Goal: Navigation & Orientation: Find specific page/section

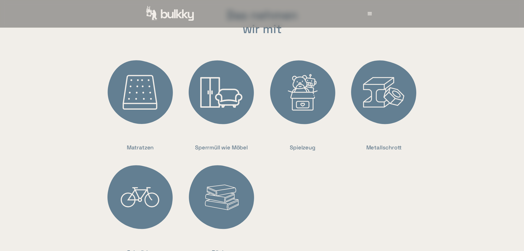
scroll to position [1188, 0]
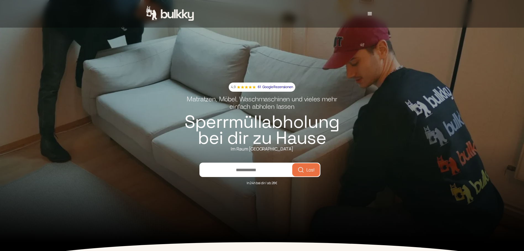
click at [373, 14] on div "menu" at bounding box center [370, 13] width 7 height 7
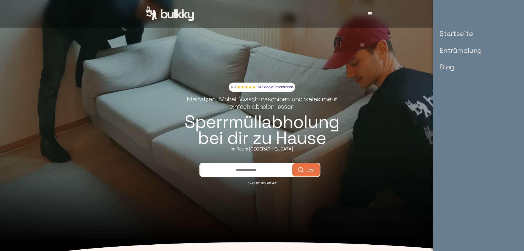
click at [459, 35] on link "Startseite" at bounding box center [460, 33] width 53 height 17
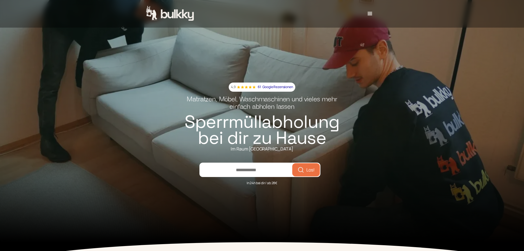
click at [373, 15] on div "menu" at bounding box center [369, 13] width 7 height 7
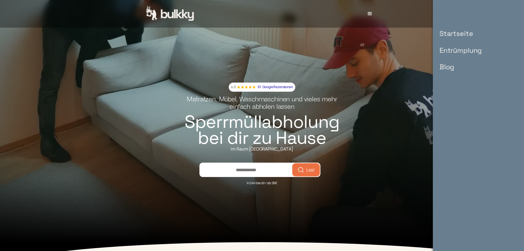
click at [448, 48] on link "Entrümplung" at bounding box center [460, 50] width 53 height 17
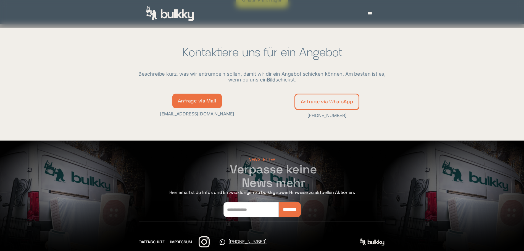
scroll to position [986, 0]
